Goal: Task Accomplishment & Management: Use online tool/utility

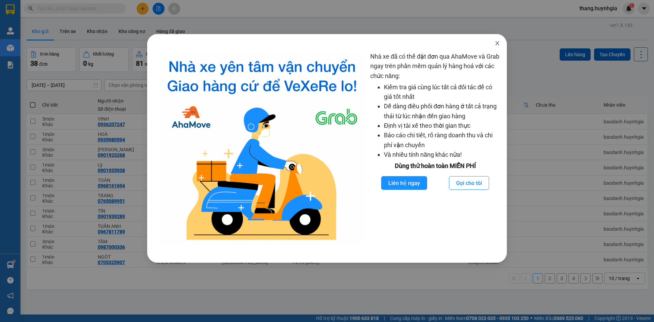
drag, startPoint x: 498, startPoint y: 45, endPoint x: 510, endPoint y: 62, distance: 20.7
click at [498, 45] on icon "close" at bounding box center [496, 43] width 5 height 5
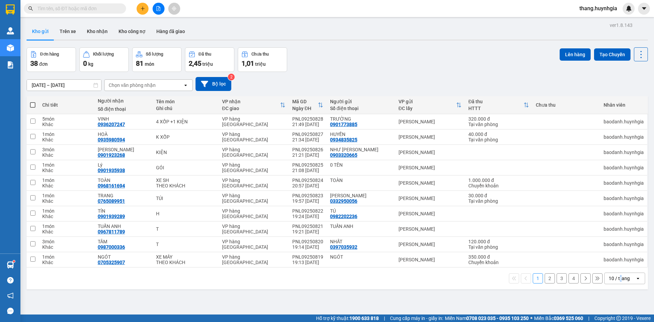
click at [616, 277] on div "10 / trang" at bounding box center [618, 278] width 21 height 7
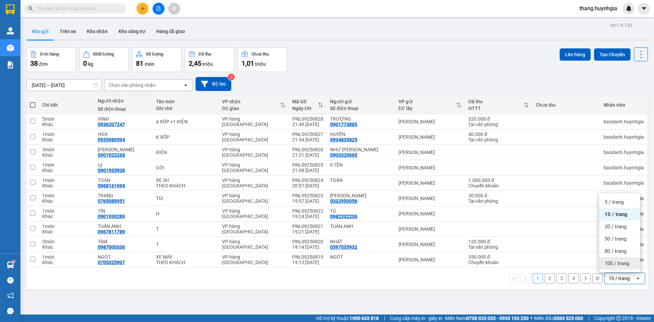
click at [609, 259] on div "100 / trang" at bounding box center [619, 263] width 41 height 12
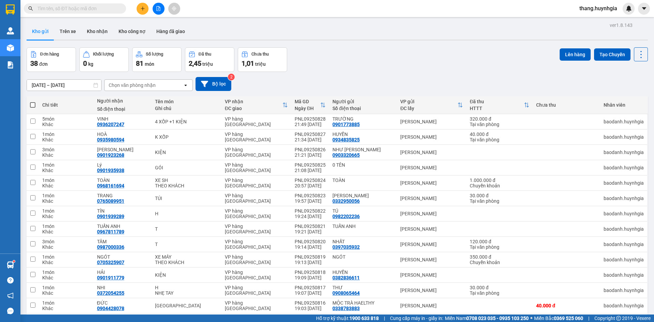
click at [34, 105] on span at bounding box center [32, 104] width 5 height 5
click at [33, 101] on input "checkbox" at bounding box center [33, 101] width 0 height 0
checkbox input "true"
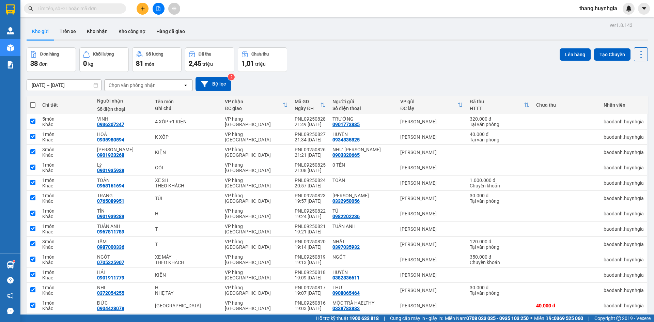
checkbox input "true"
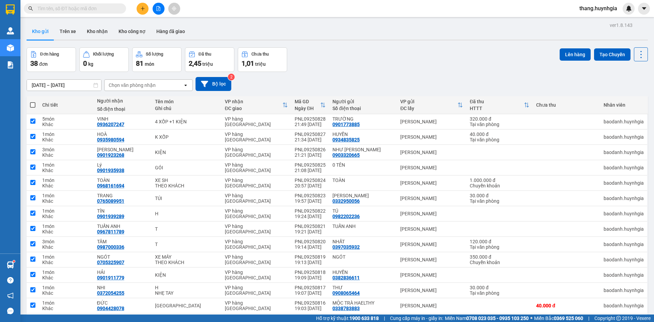
checkbox input "true"
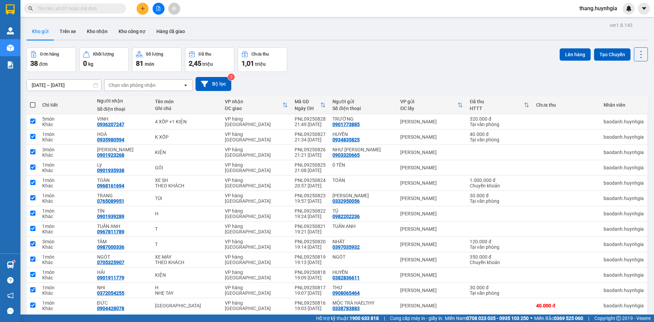
checkbox input "true"
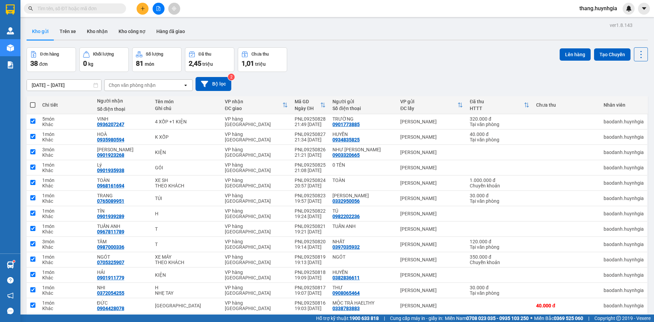
checkbox input "true"
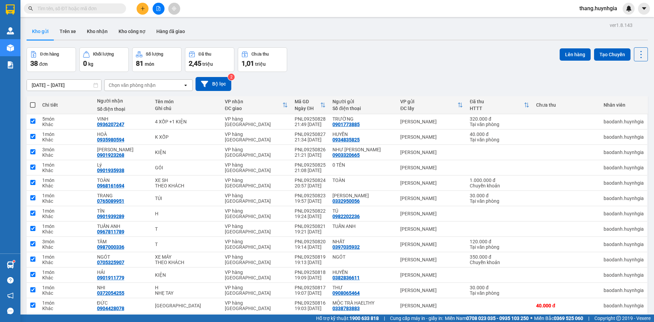
checkbox input "true"
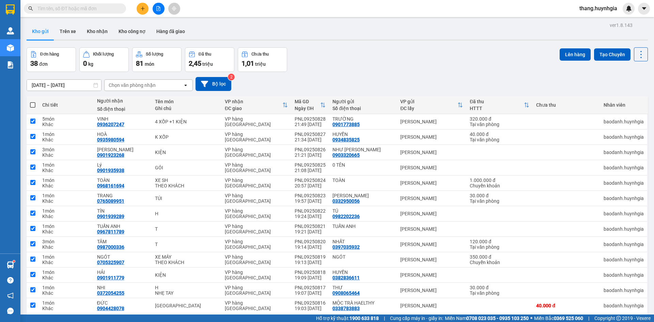
checkbox input "true"
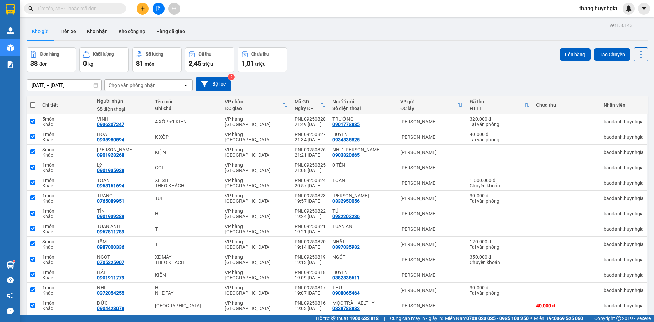
checkbox input "true"
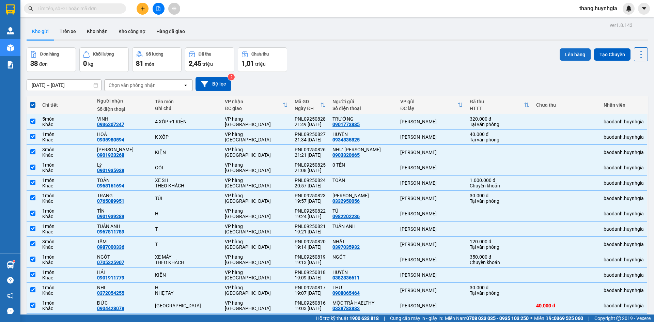
click at [576, 52] on button "Lên hàng" at bounding box center [574, 54] width 31 height 12
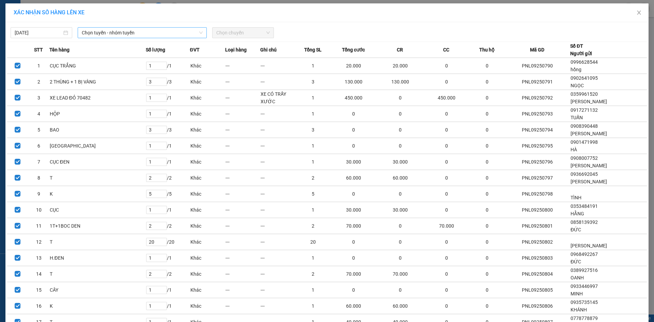
click at [115, 32] on span "Chọn tuyến - nhóm tuyến" at bounding box center [142, 33] width 121 height 10
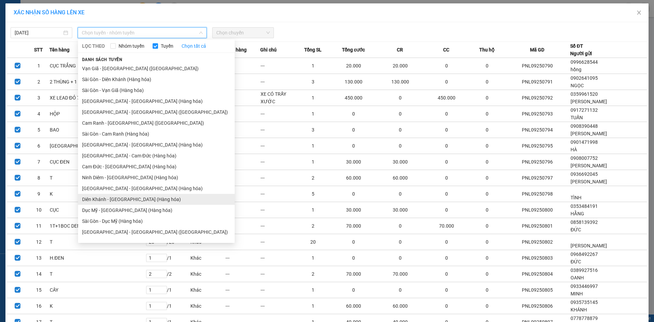
scroll to position [8, 0]
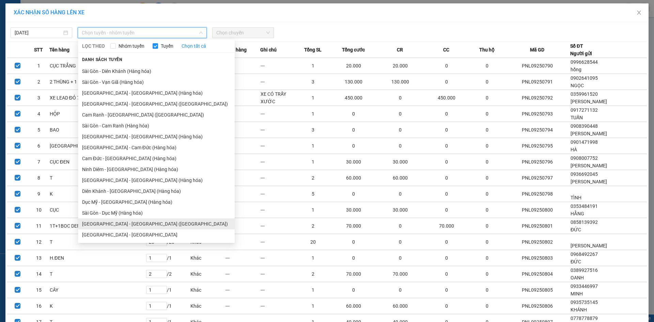
click at [138, 225] on li "[GEOGRAPHIC_DATA] - [GEOGRAPHIC_DATA] ([GEOGRAPHIC_DATA])" at bounding box center [156, 223] width 157 height 11
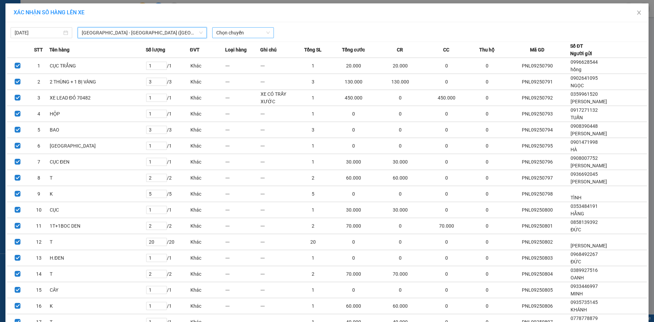
click at [237, 34] on span "Chọn chuyến" at bounding box center [242, 33] width 53 height 10
click at [232, 59] on div "22:00" at bounding box center [240, 56] width 53 height 7
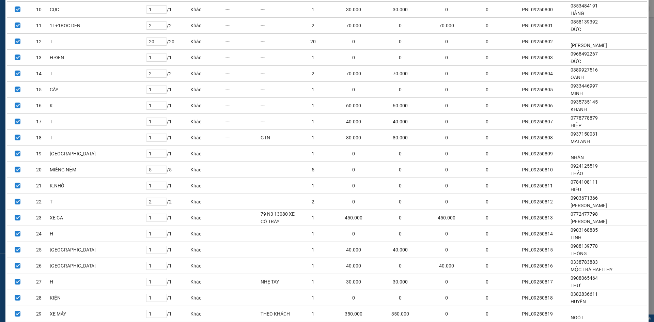
scroll to position [395, 0]
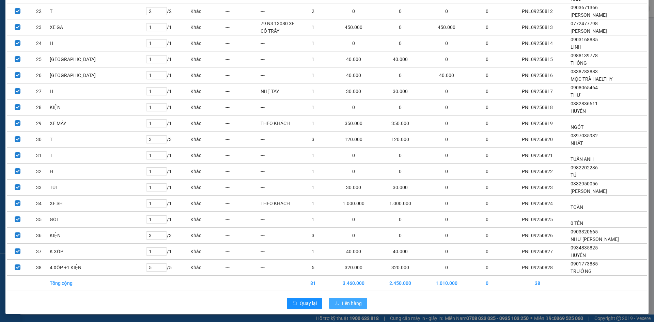
click at [346, 306] on button "Lên hàng" at bounding box center [348, 303] width 38 height 11
